Goal: Check status: Check status

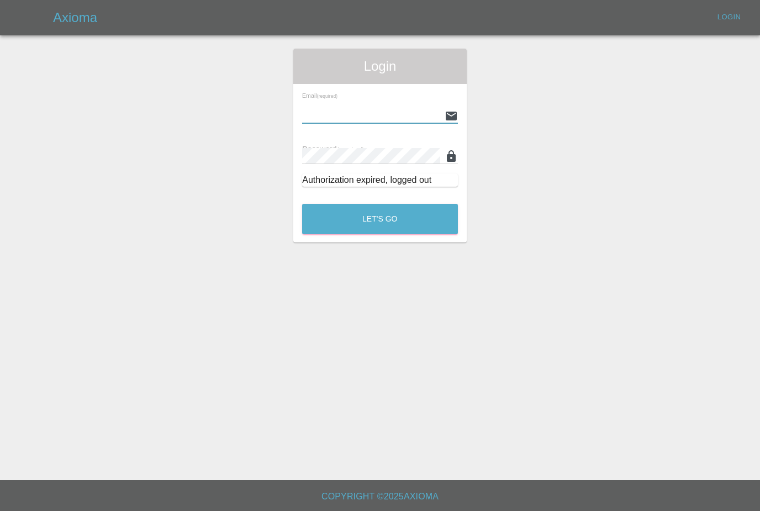
type input "[PERSON_NAME][EMAIL_ADDRESS][PERSON_NAME][DOMAIN_NAME]"
click at [380, 219] on button "Let's Go" at bounding box center [380, 219] width 156 height 30
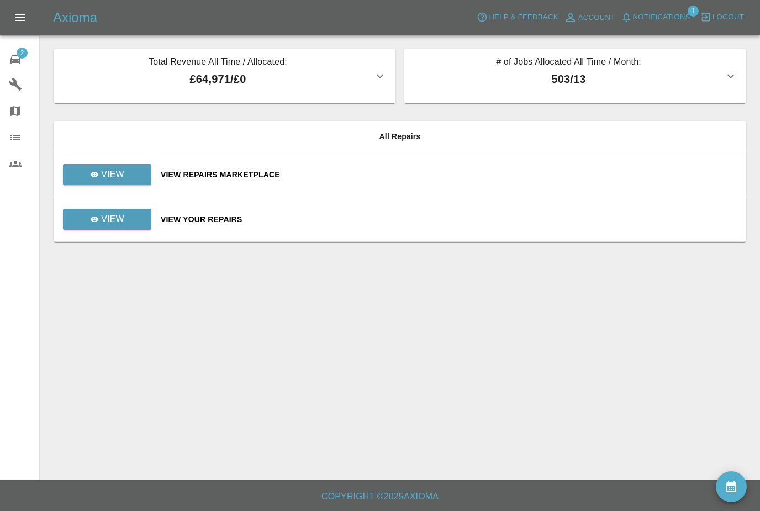
click at [674, 9] on button "Notifications" at bounding box center [655, 17] width 75 height 17
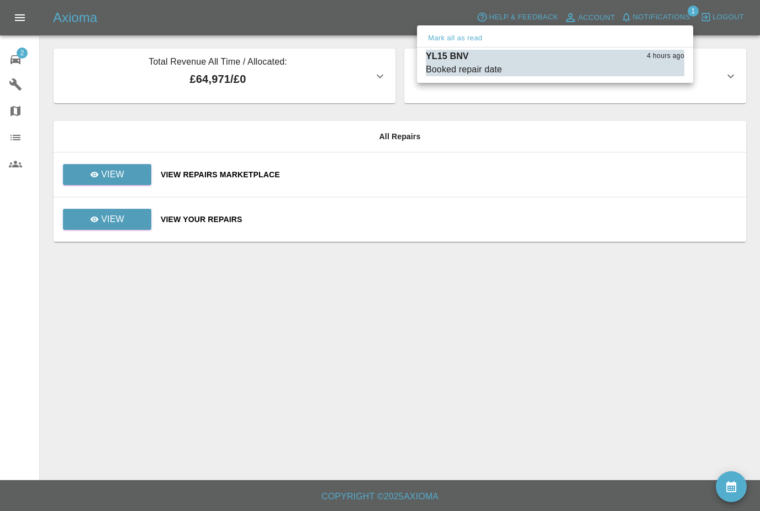
click at [489, 63] on div "Booked repair date" at bounding box center [464, 69] width 76 height 13
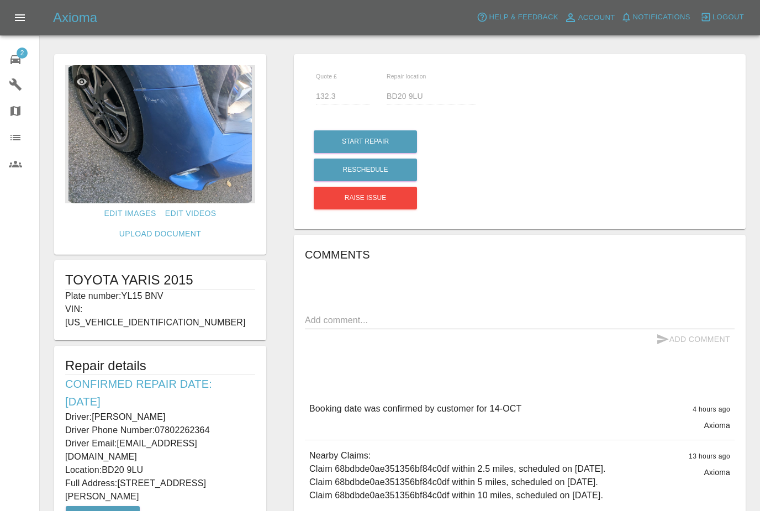
click at [14, 68] on link "2 Repair home" at bounding box center [19, 58] width 39 height 27
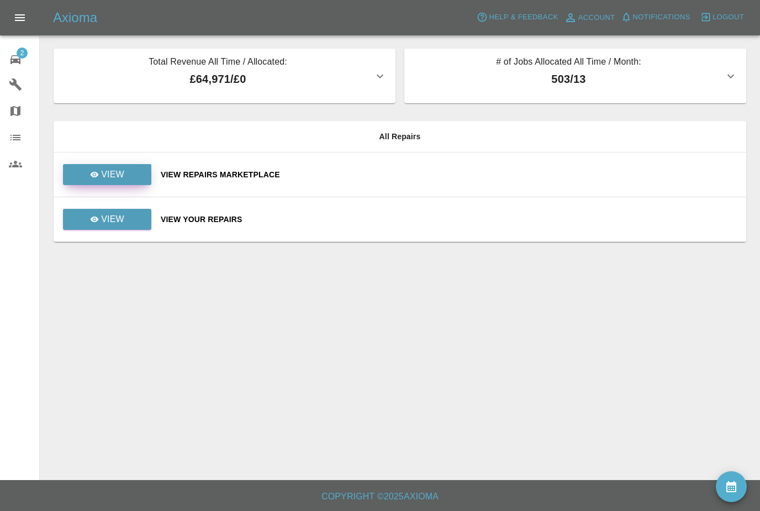
click at [131, 176] on link "View" at bounding box center [107, 174] width 88 height 21
